Goal: Information Seeking & Learning: Learn about a topic

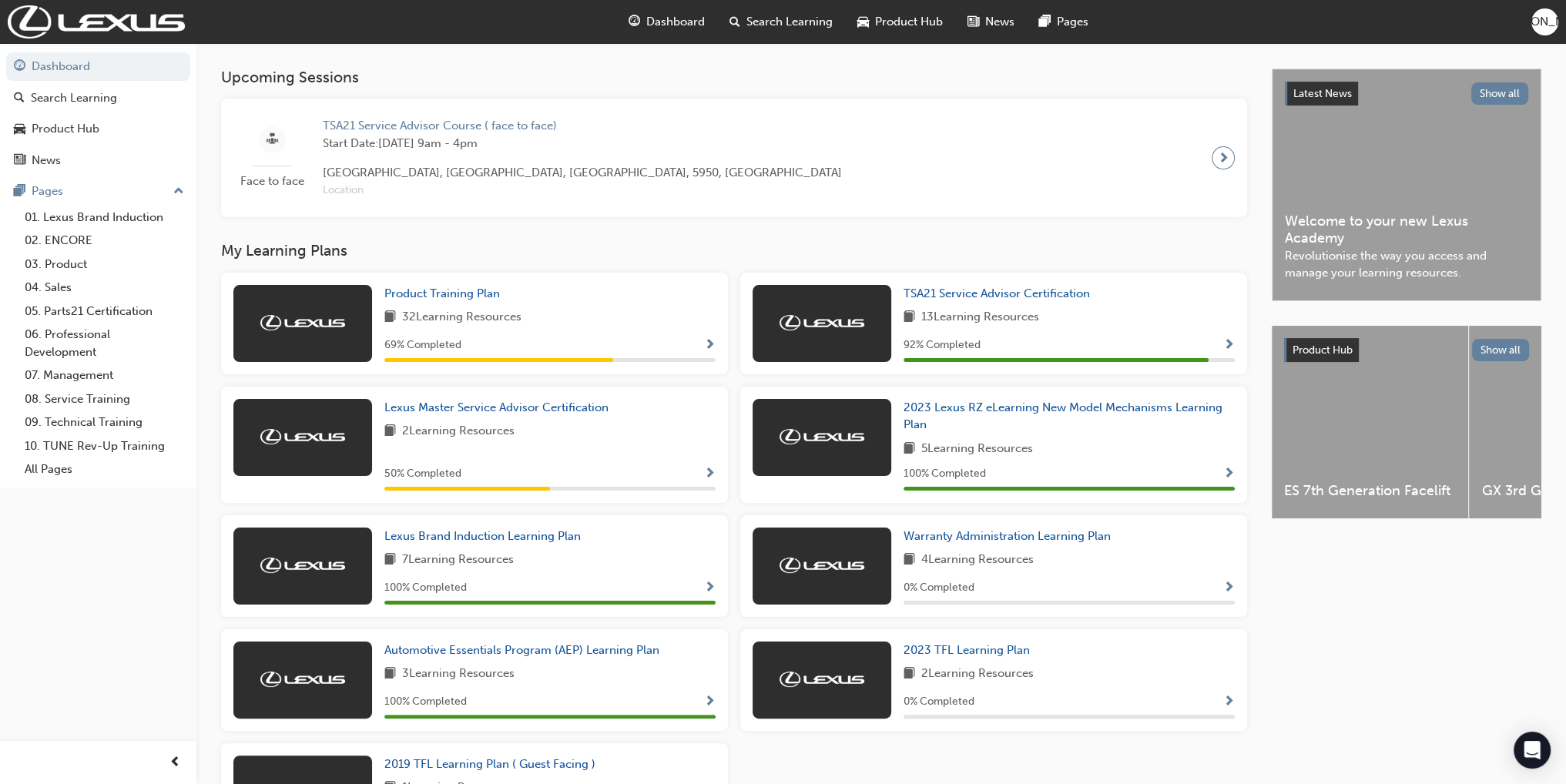
scroll to position [308, 0]
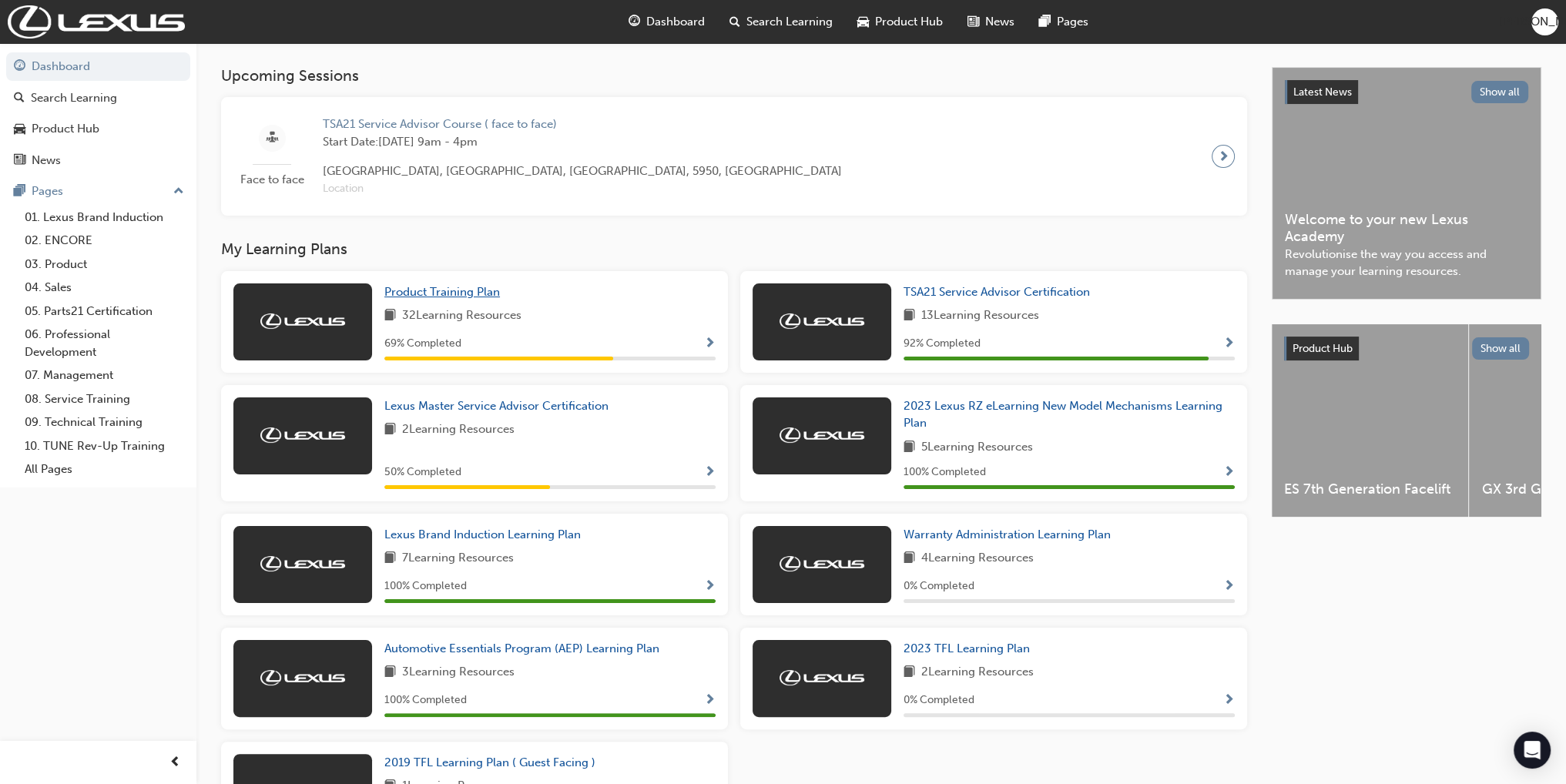
click at [457, 293] on span "Product Training Plan" at bounding box center [441, 292] width 115 height 13
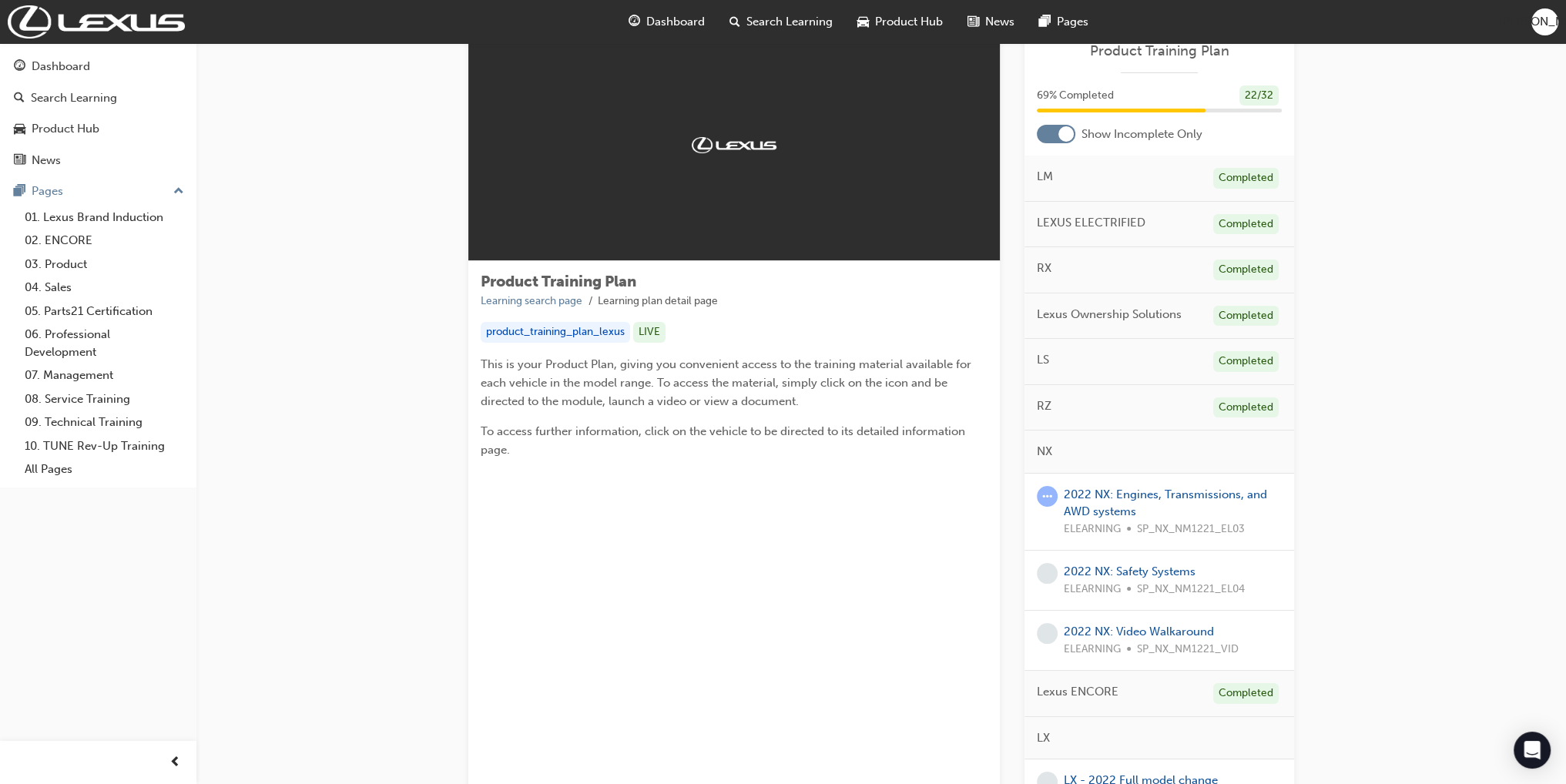
scroll to position [77, 0]
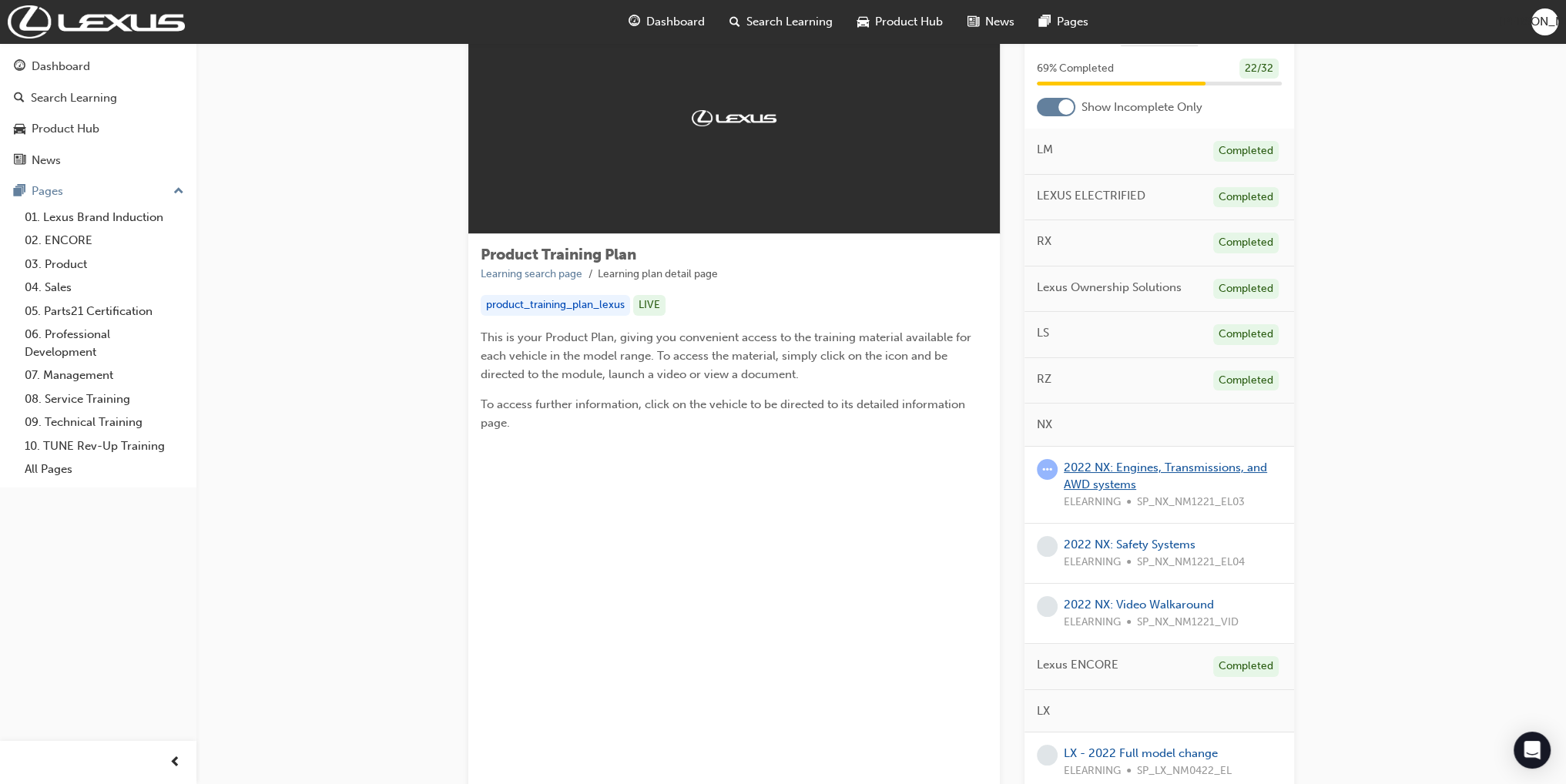
click at [1142, 460] on link "2022 NX: Engines, Transmissions, and AWD systems" at bounding box center [1166, 476] width 203 height 32
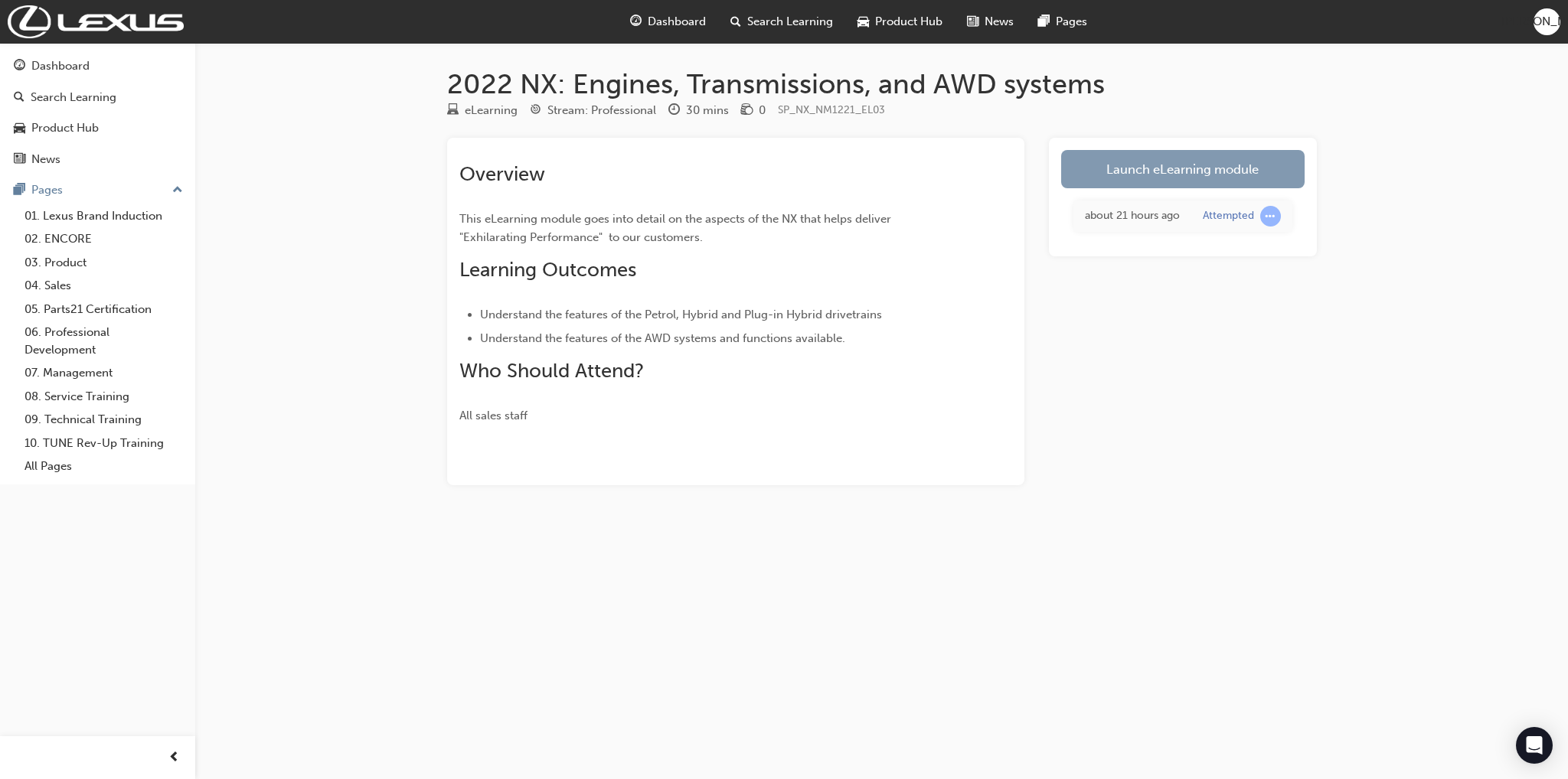
click at [1159, 169] on link "Launch eLearning module" at bounding box center [1182, 169] width 243 height 38
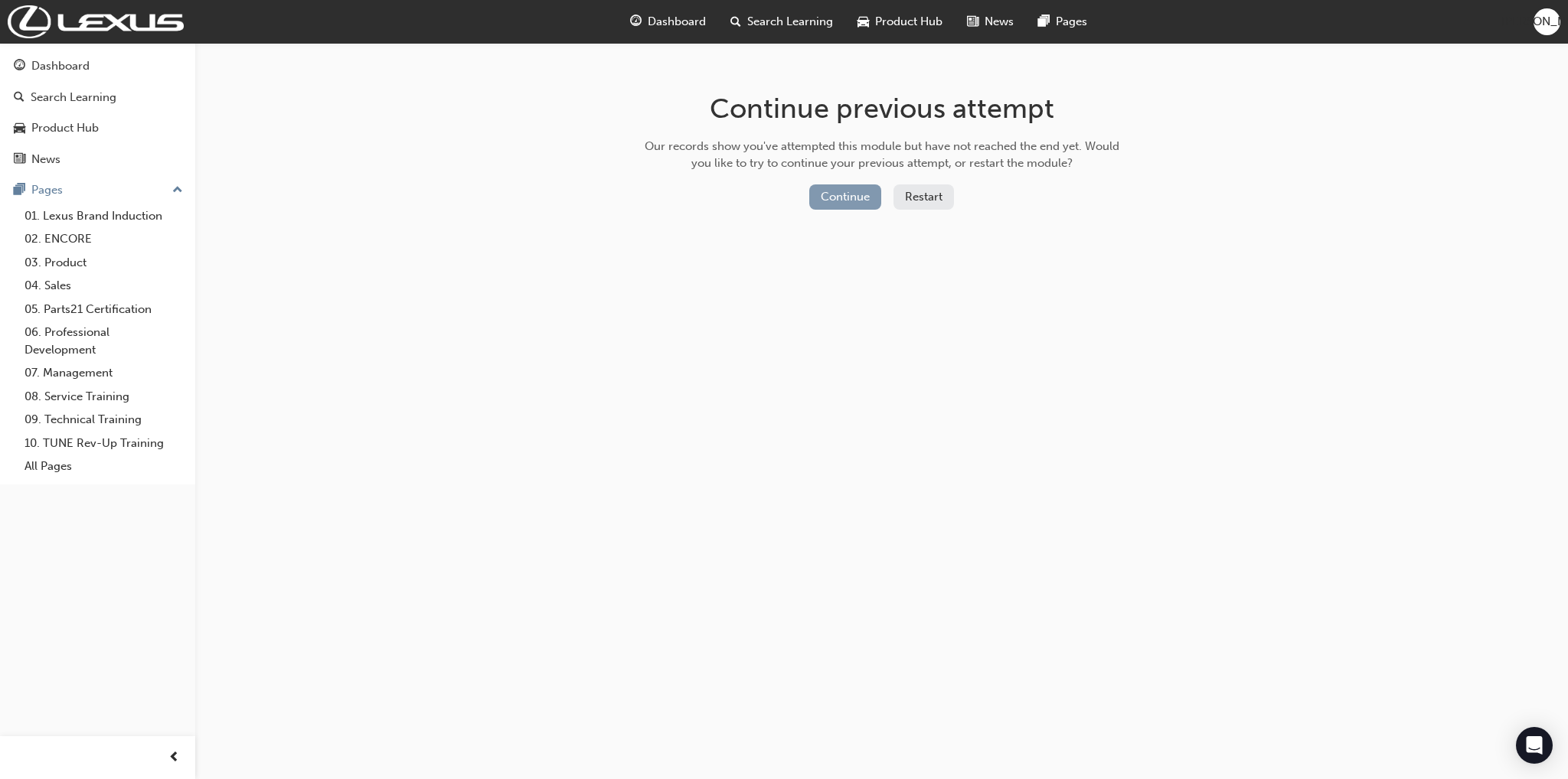
click at [859, 190] on button "Continue" at bounding box center [845, 197] width 72 height 25
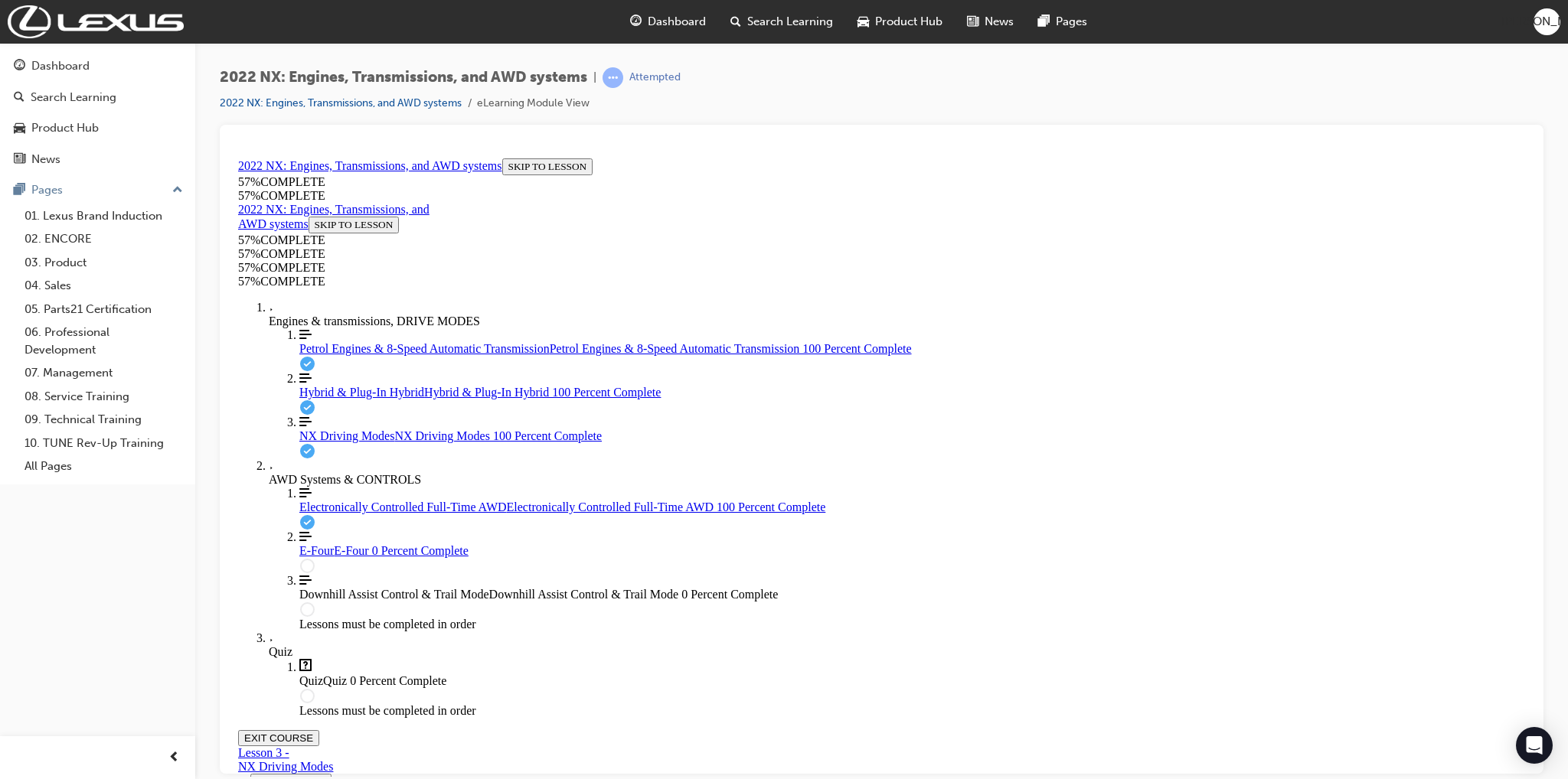
scroll to position [1417, 0]
